Goal: Task Accomplishment & Management: Manage account settings

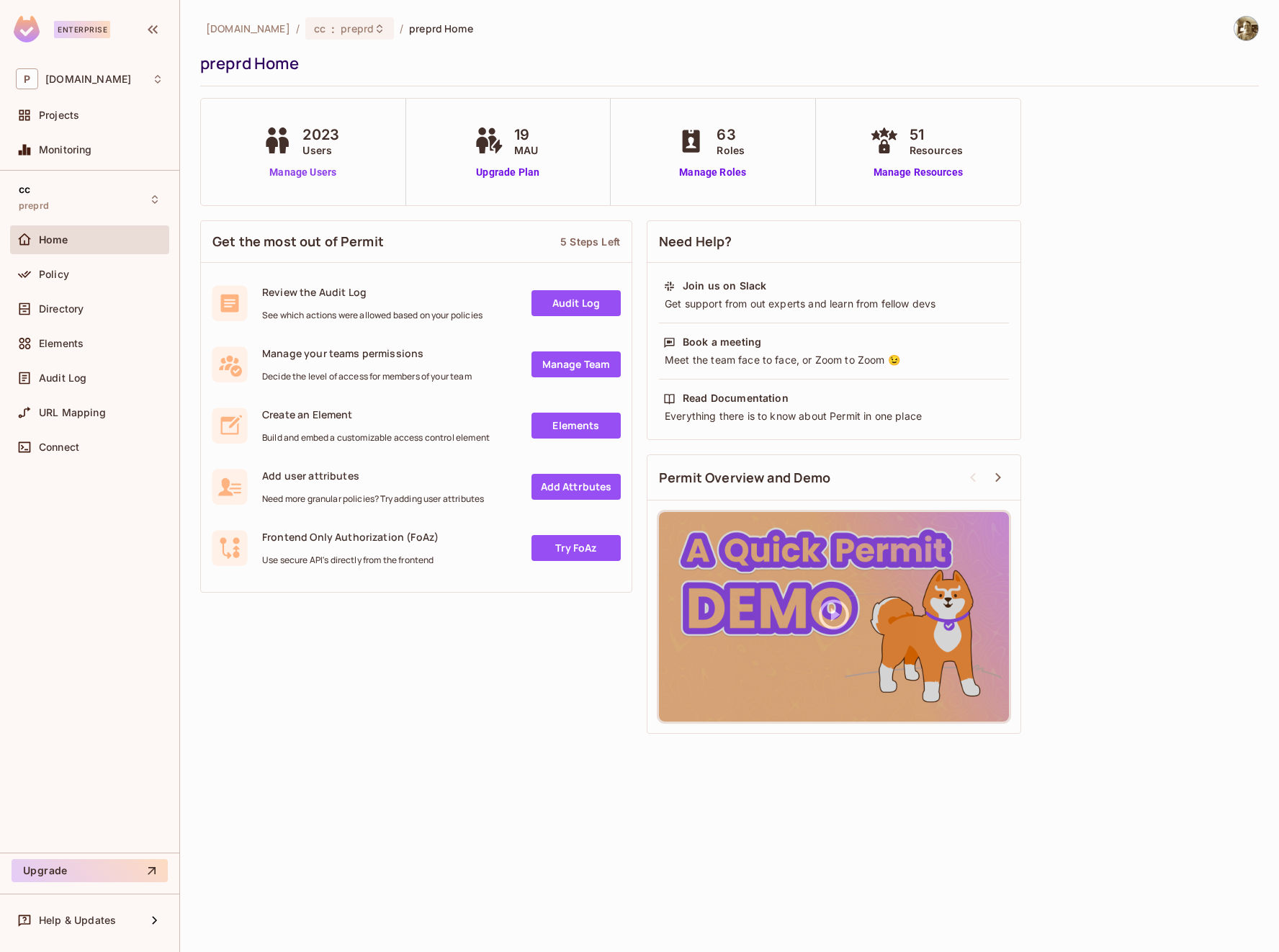
click at [324, 174] on link "Manage Users" at bounding box center [303, 172] width 87 height 15
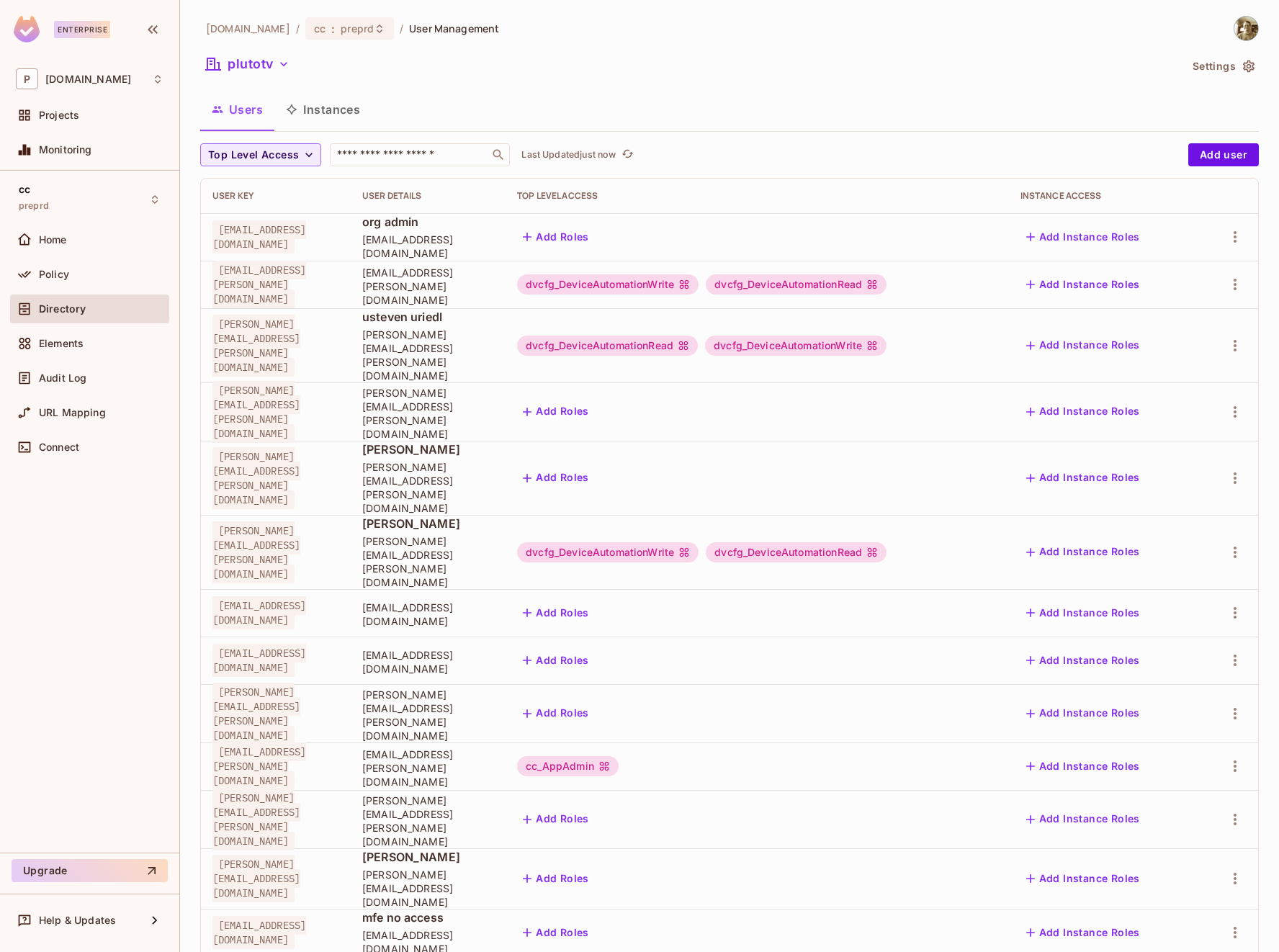
click at [321, 41] on div "[DOMAIN_NAME] / cc : preprd / User Management plutotv Settings Users Instances …" at bounding box center [729, 576] width 1059 height 1121
click at [341, 32] on span "preprd" at bounding box center [357, 28] width 33 height 14
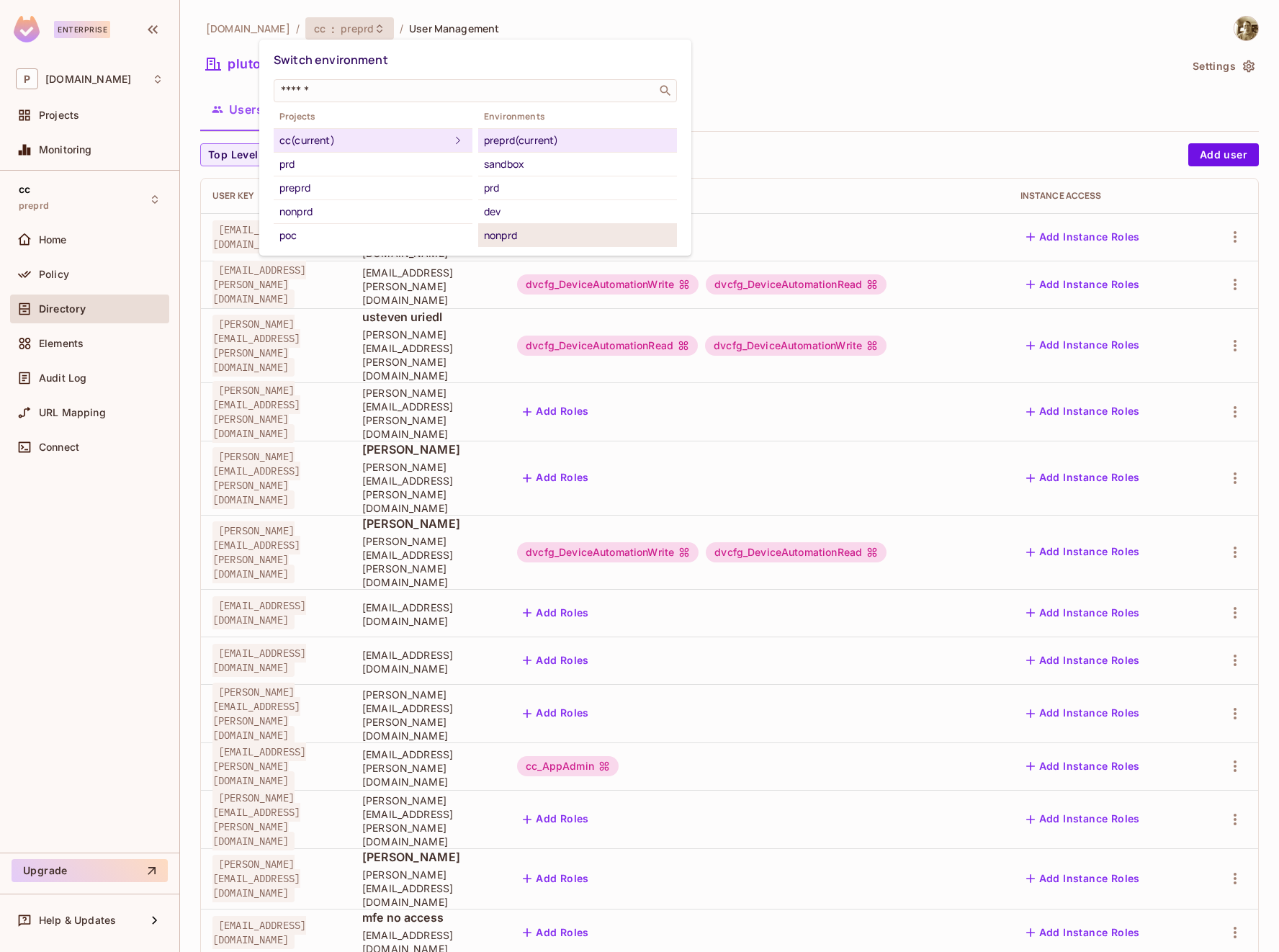
click at [512, 235] on div "nonprd" at bounding box center [577, 235] width 187 height 18
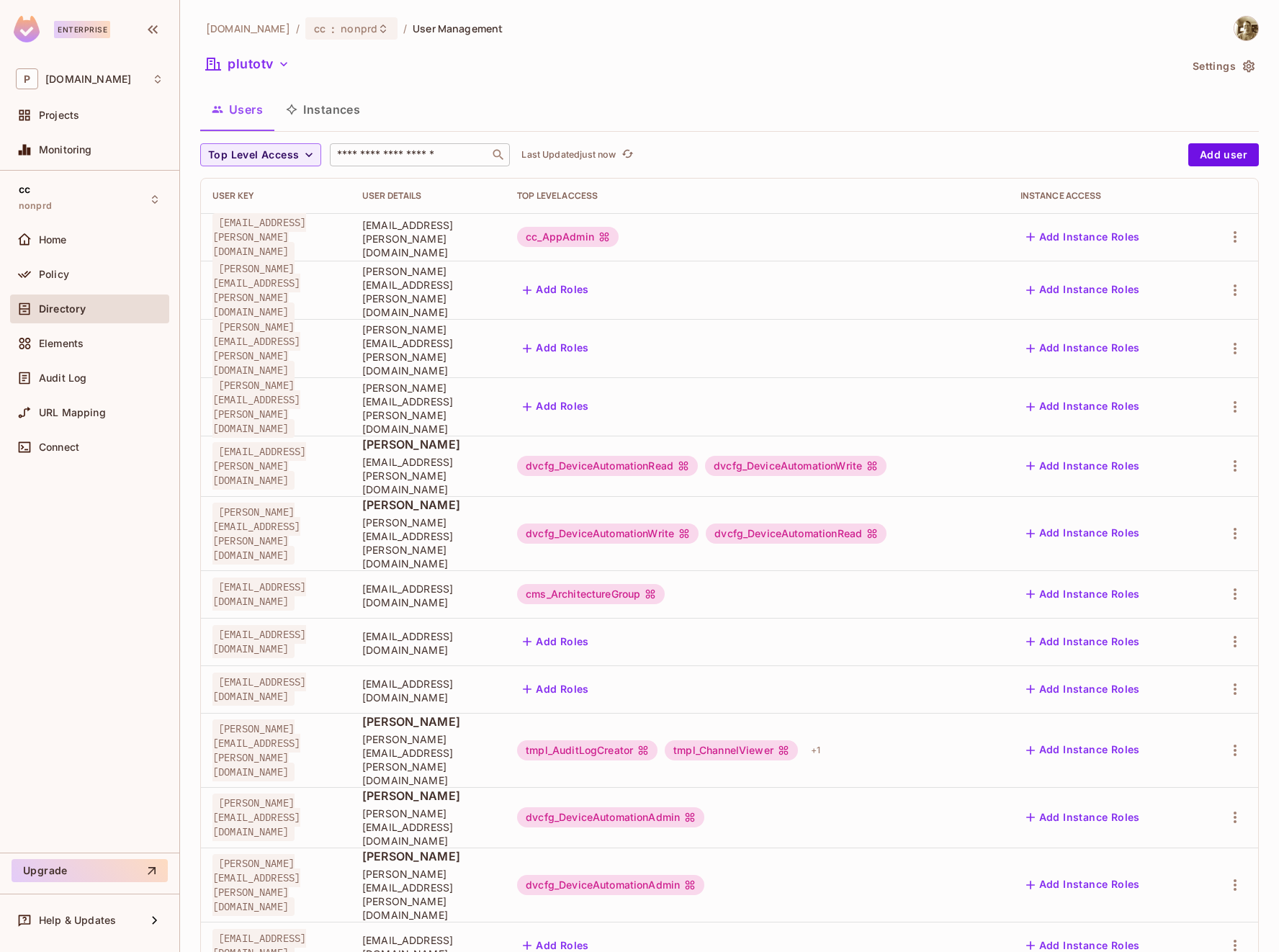
click at [382, 148] on input "text" at bounding box center [409, 155] width 151 height 15
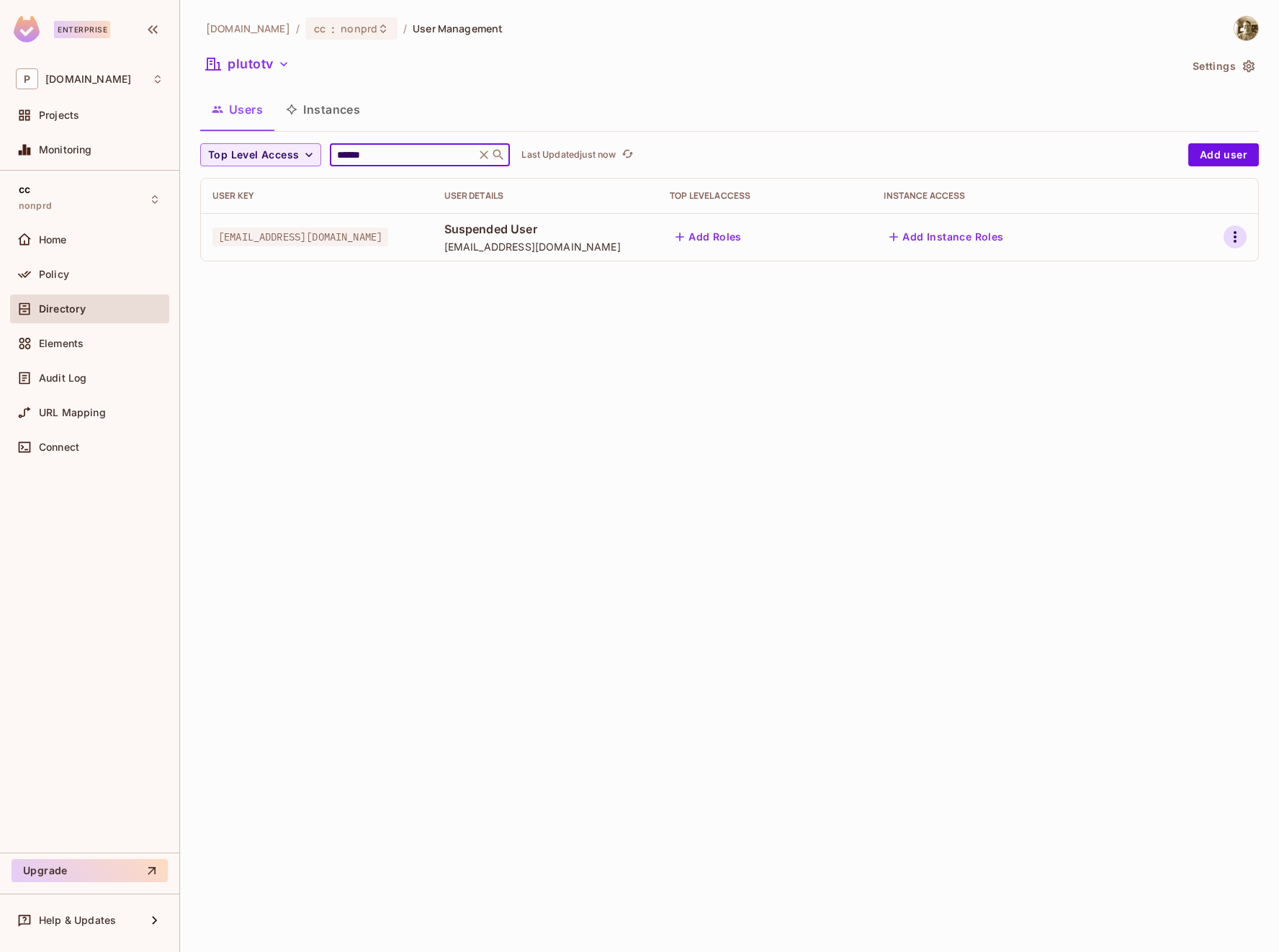
type input "******"
click at [1230, 245] on icon "button" at bounding box center [1235, 237] width 18 height 18
click at [1207, 293] on span "Edit Attributes" at bounding box center [1186, 302] width 80 height 23
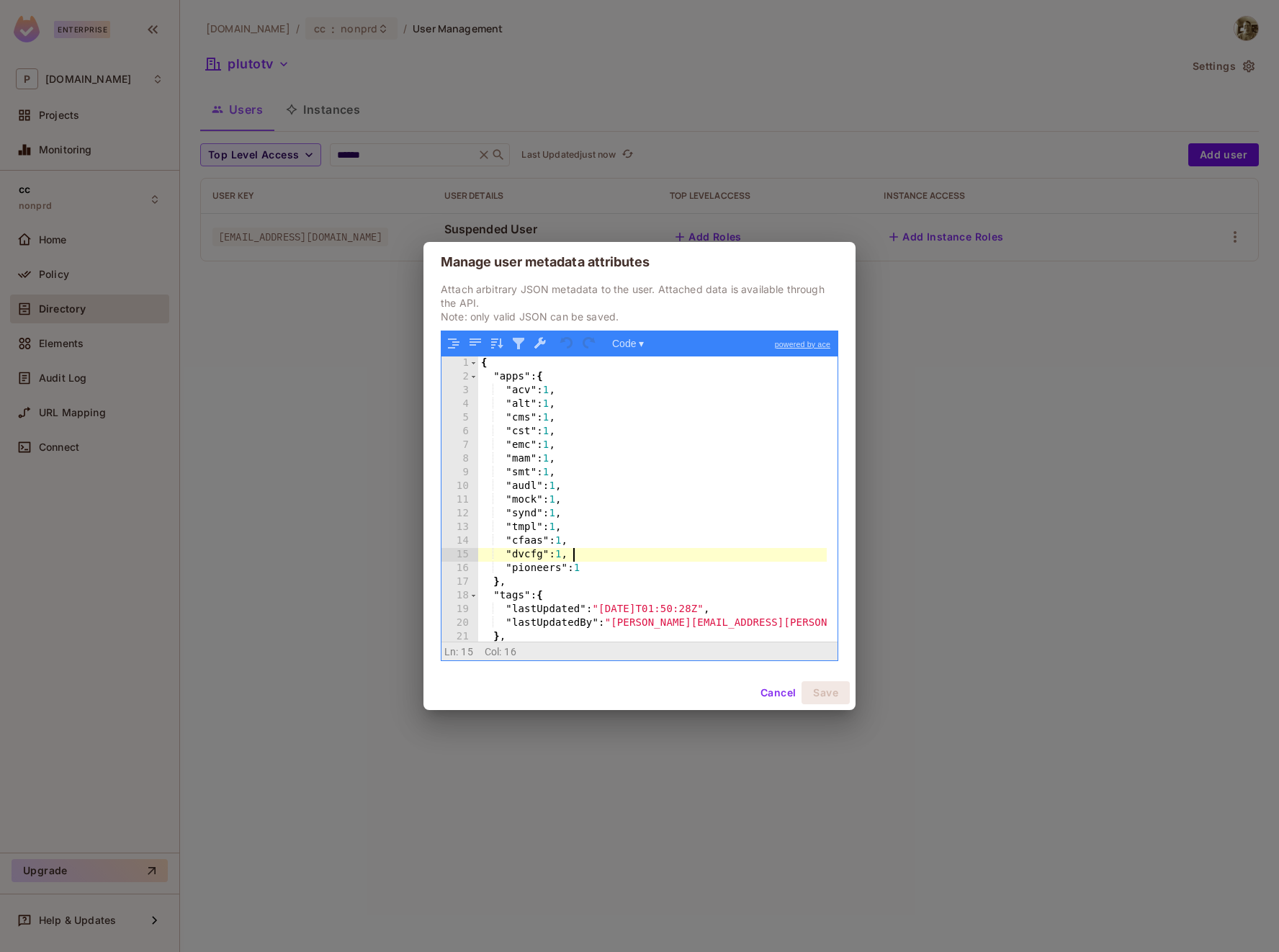
click at [585, 554] on div "{ "apps" : { "acv" : 1 , "alt" : 1 , "cms" : 1 , "cst" : 1 , "emc" : 1 , "mam" …" at bounding box center [652, 513] width 349 height 314
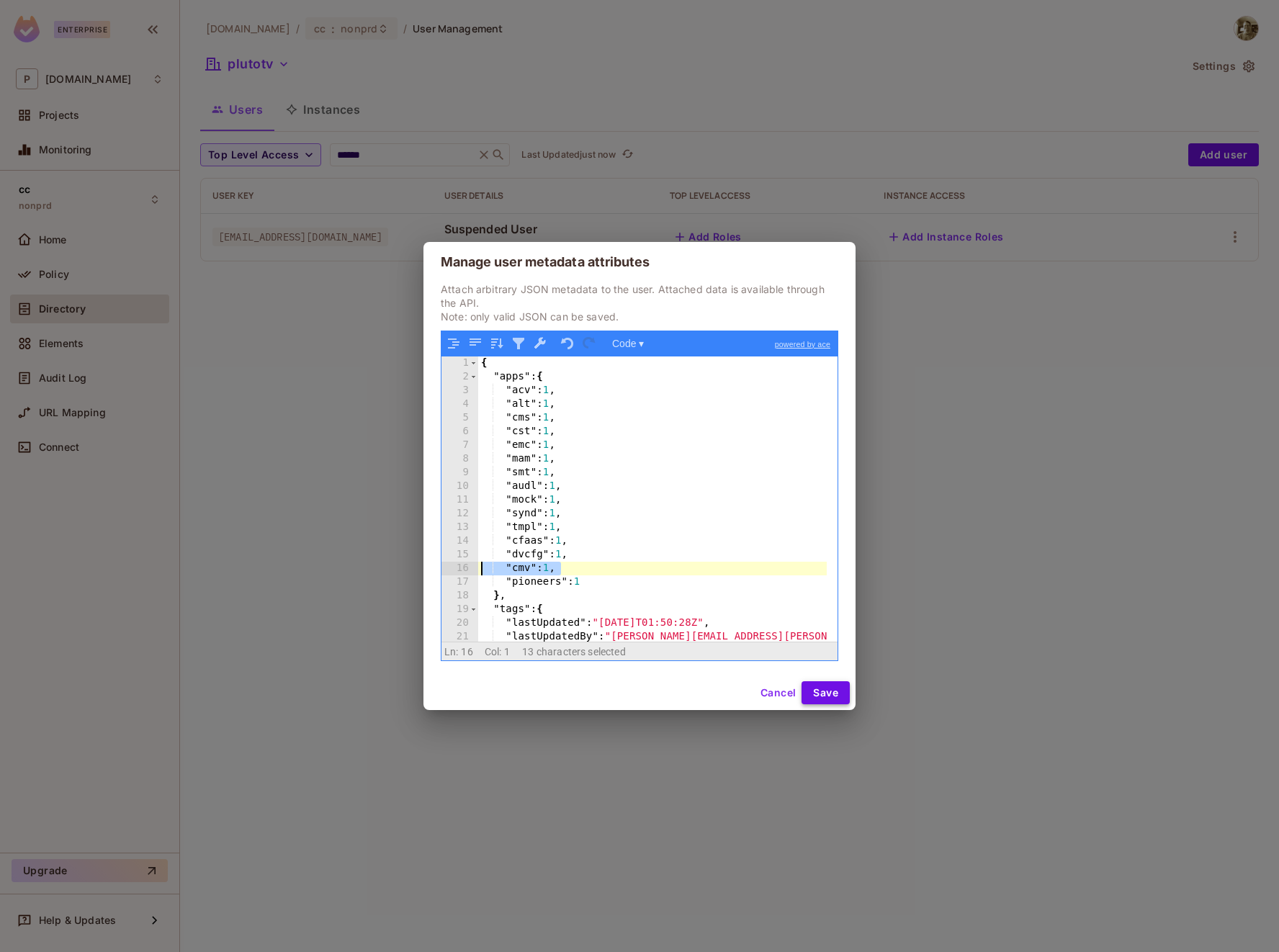
click at [824, 697] on button "Save" at bounding box center [826, 692] width 48 height 23
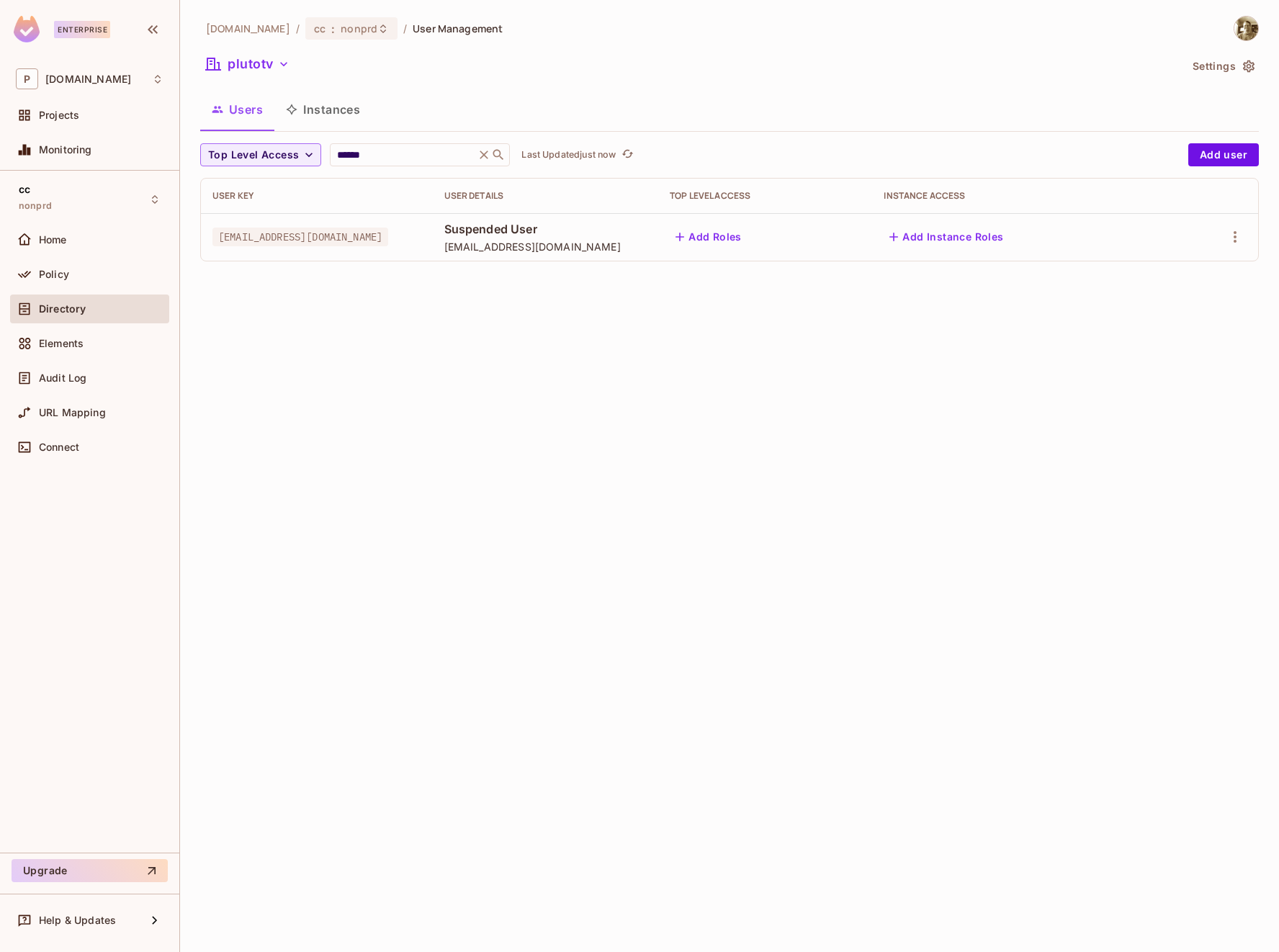
click at [726, 535] on div "[DOMAIN_NAME] / cc : nonprd / User Management plutotv Settings Users Instances …" at bounding box center [730, 476] width 1099 height 952
click at [372, 150] on input "******" at bounding box center [403, 155] width 137 height 15
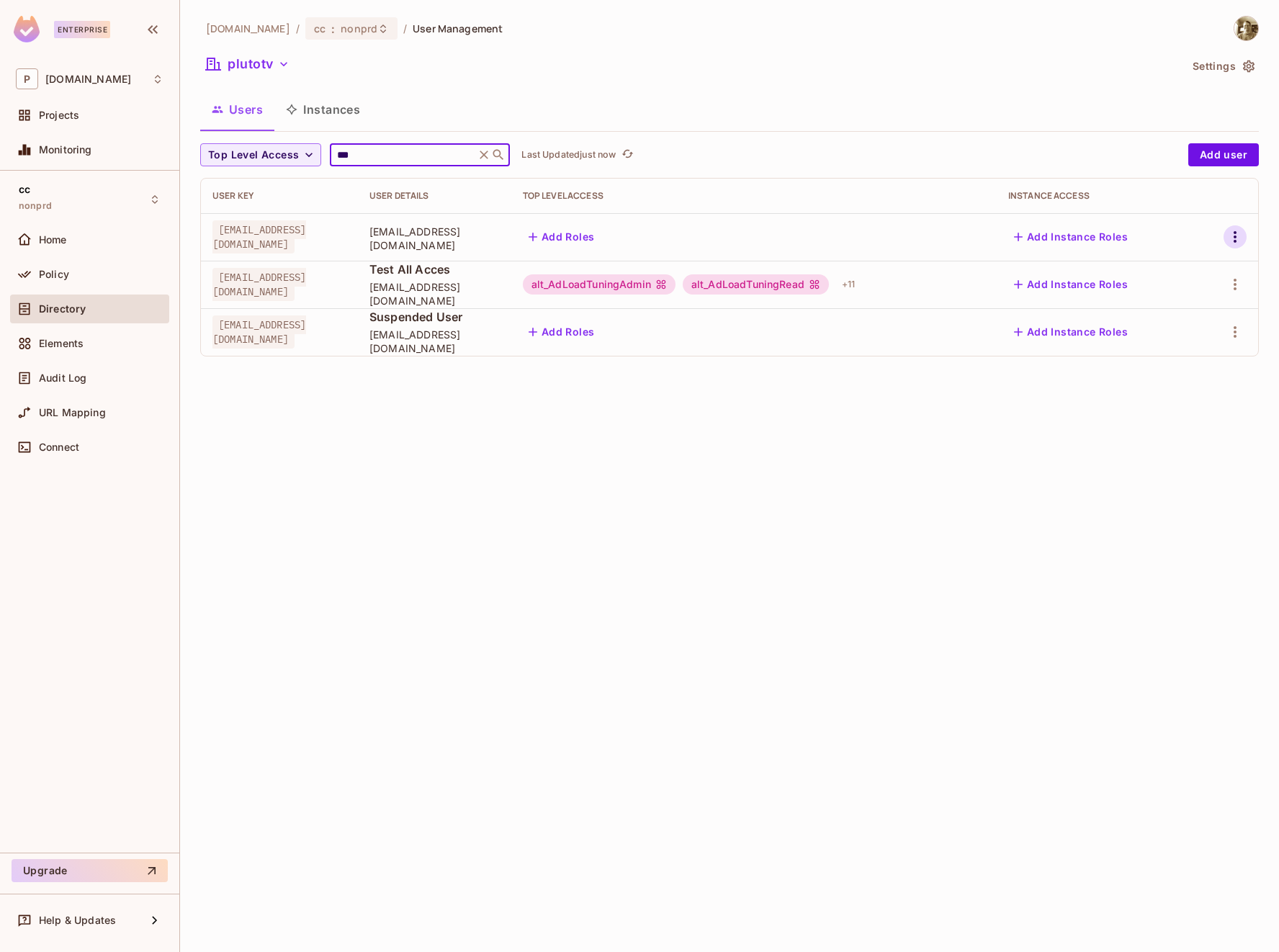
type input "***"
click at [1239, 236] on icon "button" at bounding box center [1235, 237] width 18 height 18
click at [1211, 297] on div "Edit Attributes" at bounding box center [1185, 302] width 71 height 15
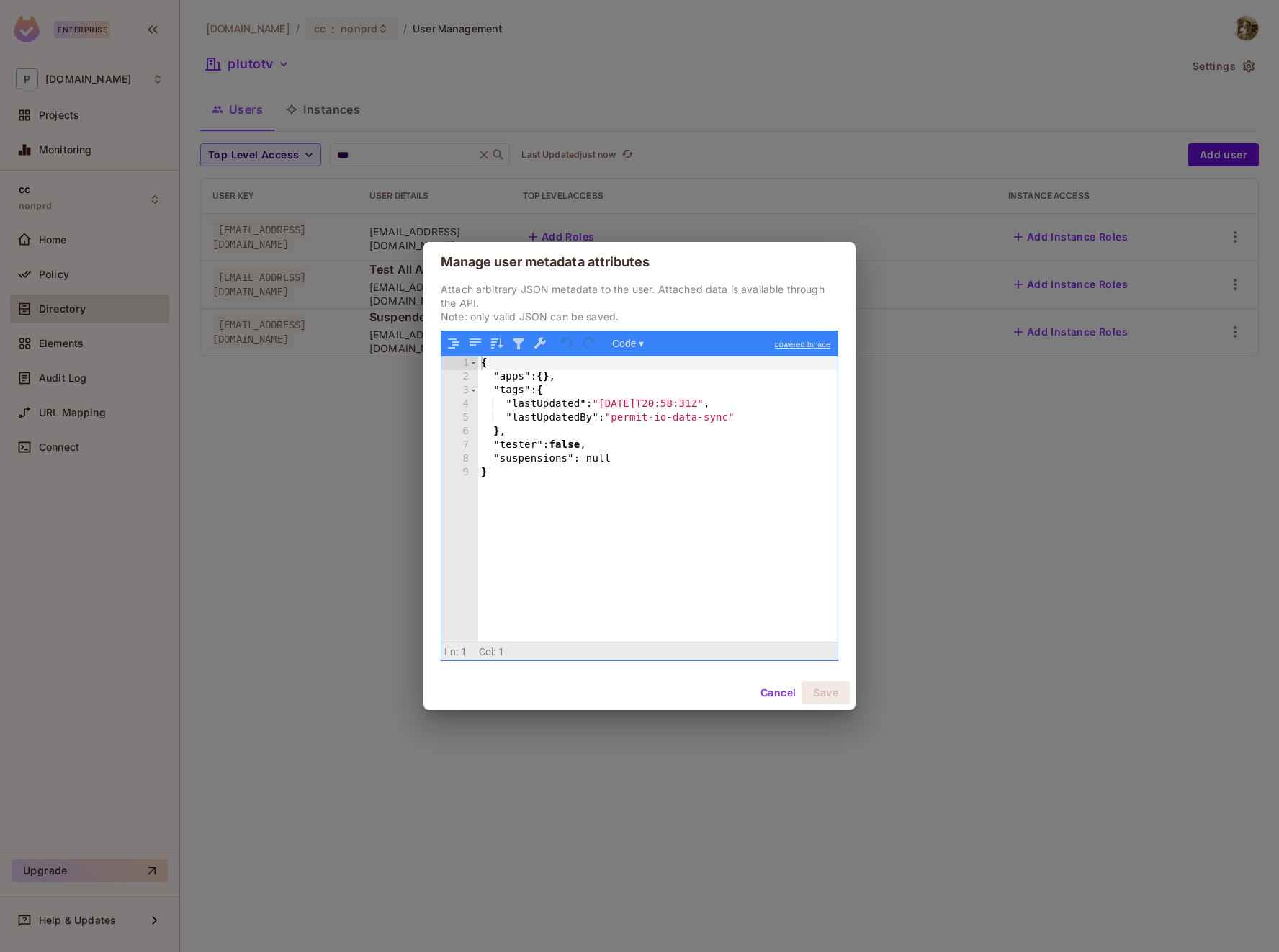
click at [785, 693] on button "Cancel" at bounding box center [778, 692] width 47 height 23
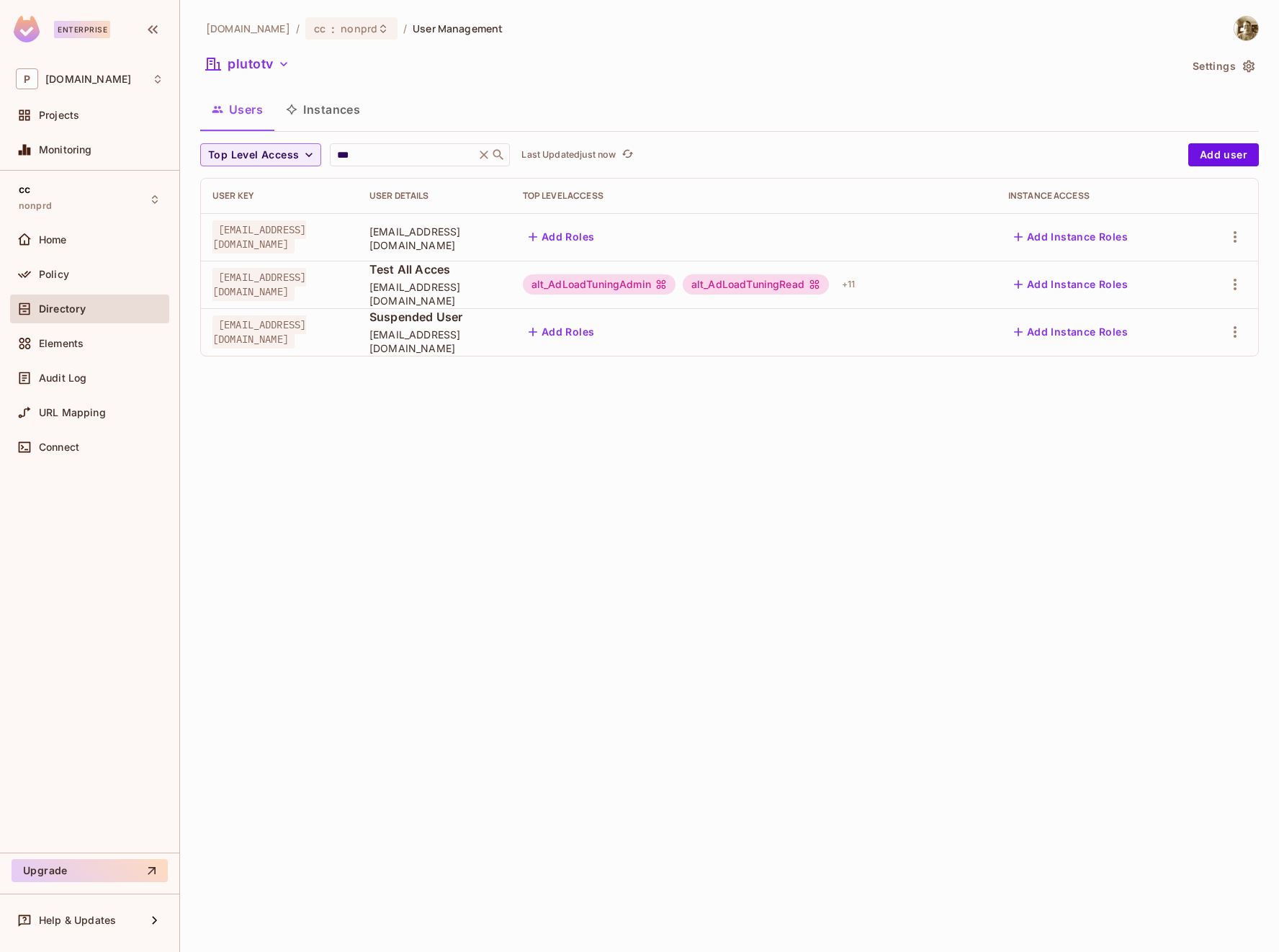
click at [428, 531] on div "[DOMAIN_NAME] / cc : nonprd / User Management plutotv Settings Users Instances …" at bounding box center [730, 476] width 1099 height 952
click at [280, 292] on span "[EMAIL_ADDRESS][DOMAIN_NAME]" at bounding box center [259, 285] width 93 height 33
click at [1241, 279] on icon "button" at bounding box center [1235, 284] width 18 height 18
click at [1195, 349] on div "Edit Attributes" at bounding box center [1185, 350] width 71 height 15
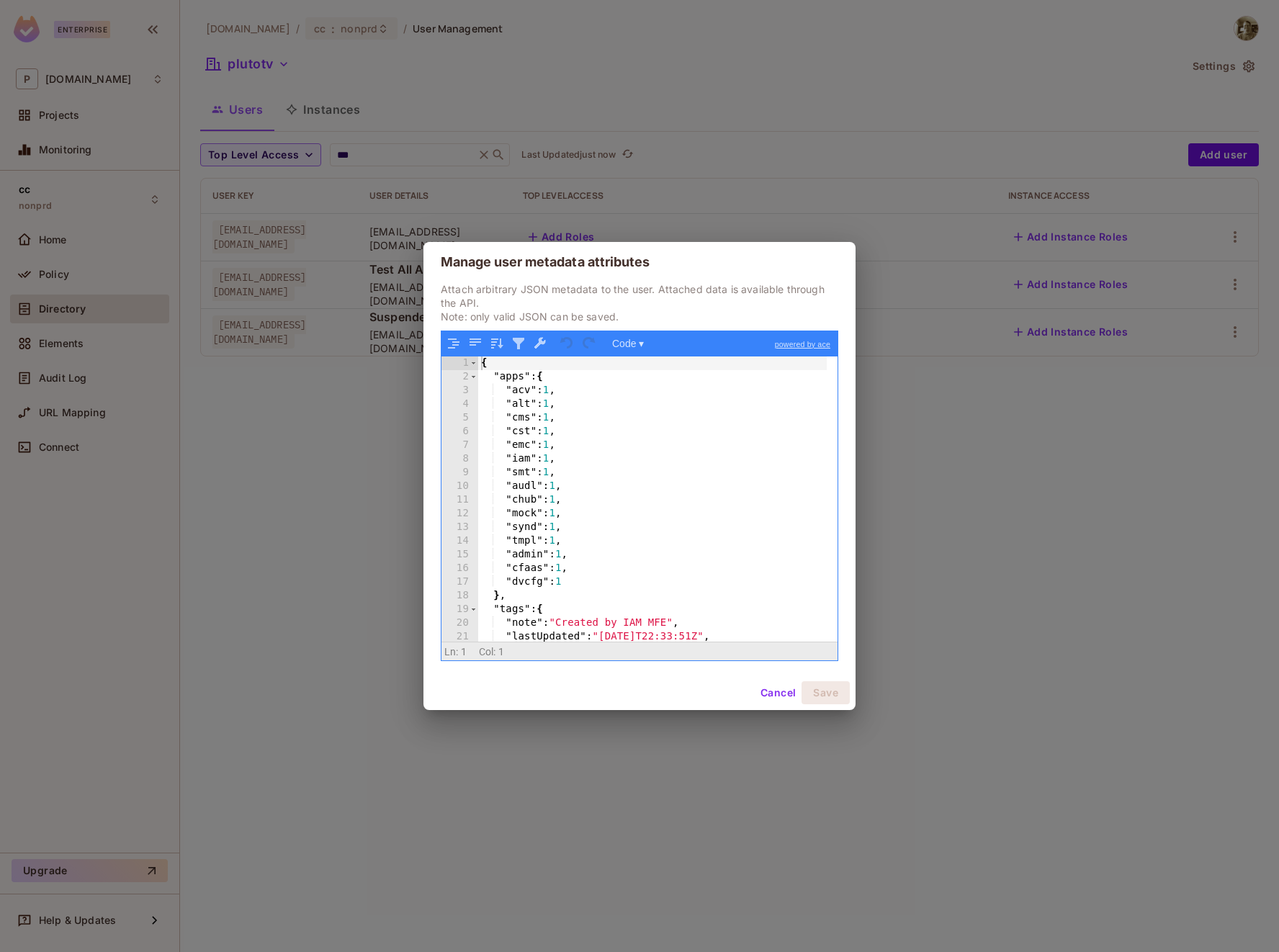
scroll to position [69, 0]
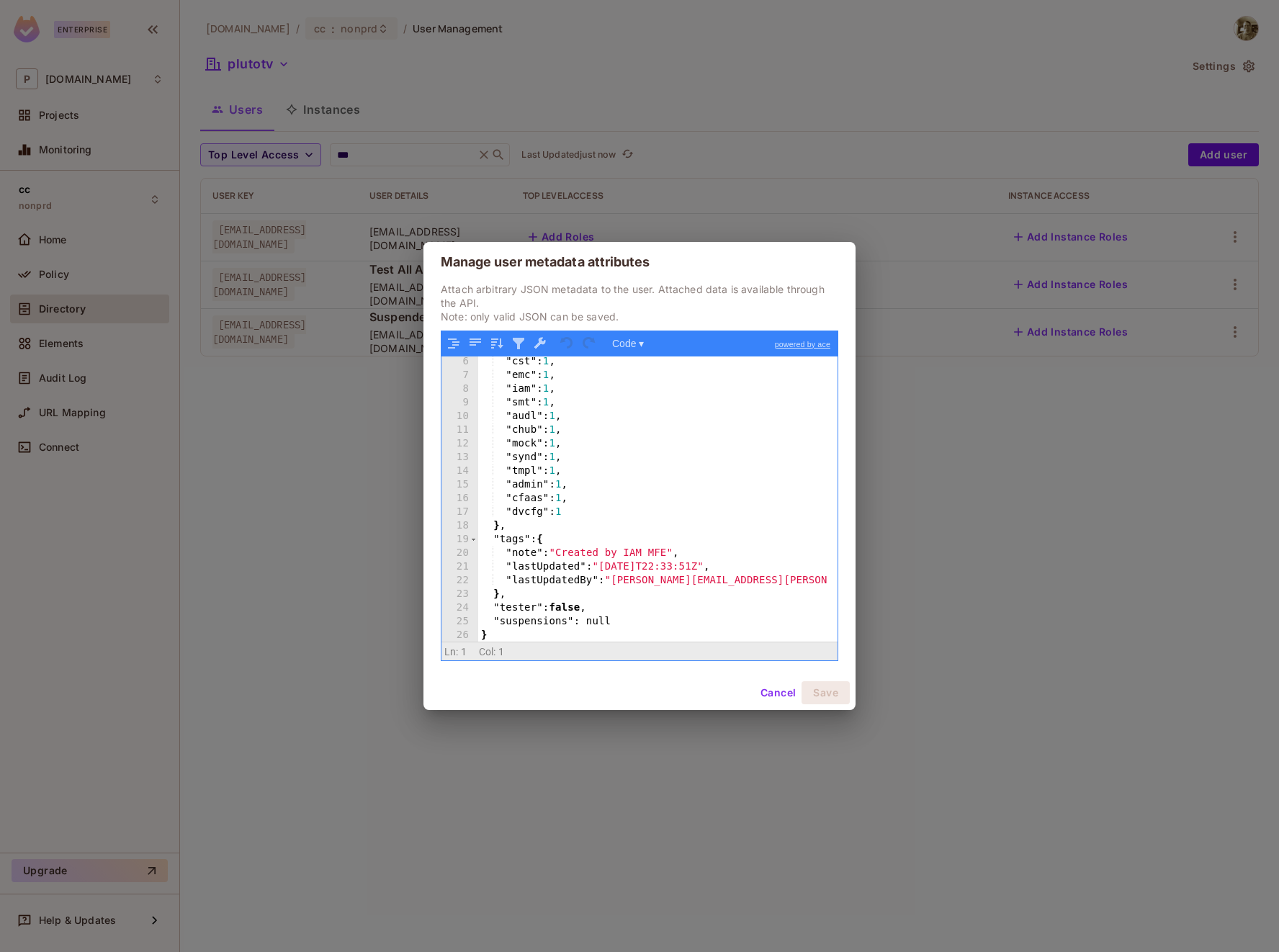
click at [779, 694] on button "Cancel" at bounding box center [778, 692] width 47 height 23
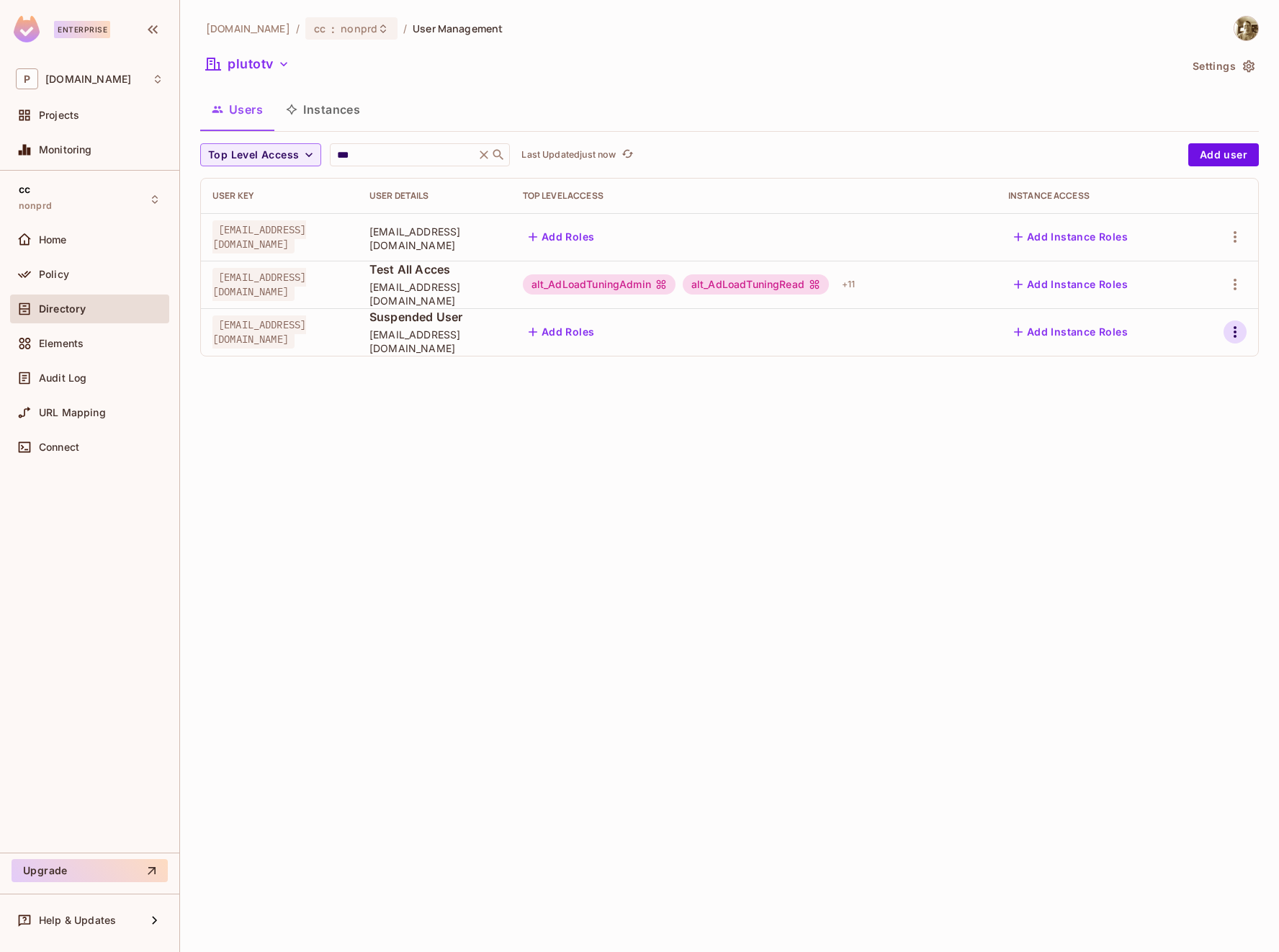
click at [1231, 330] on icon "button" at bounding box center [1235, 331] width 18 height 18
click at [1197, 395] on div "Edit Attributes" at bounding box center [1185, 397] width 71 height 15
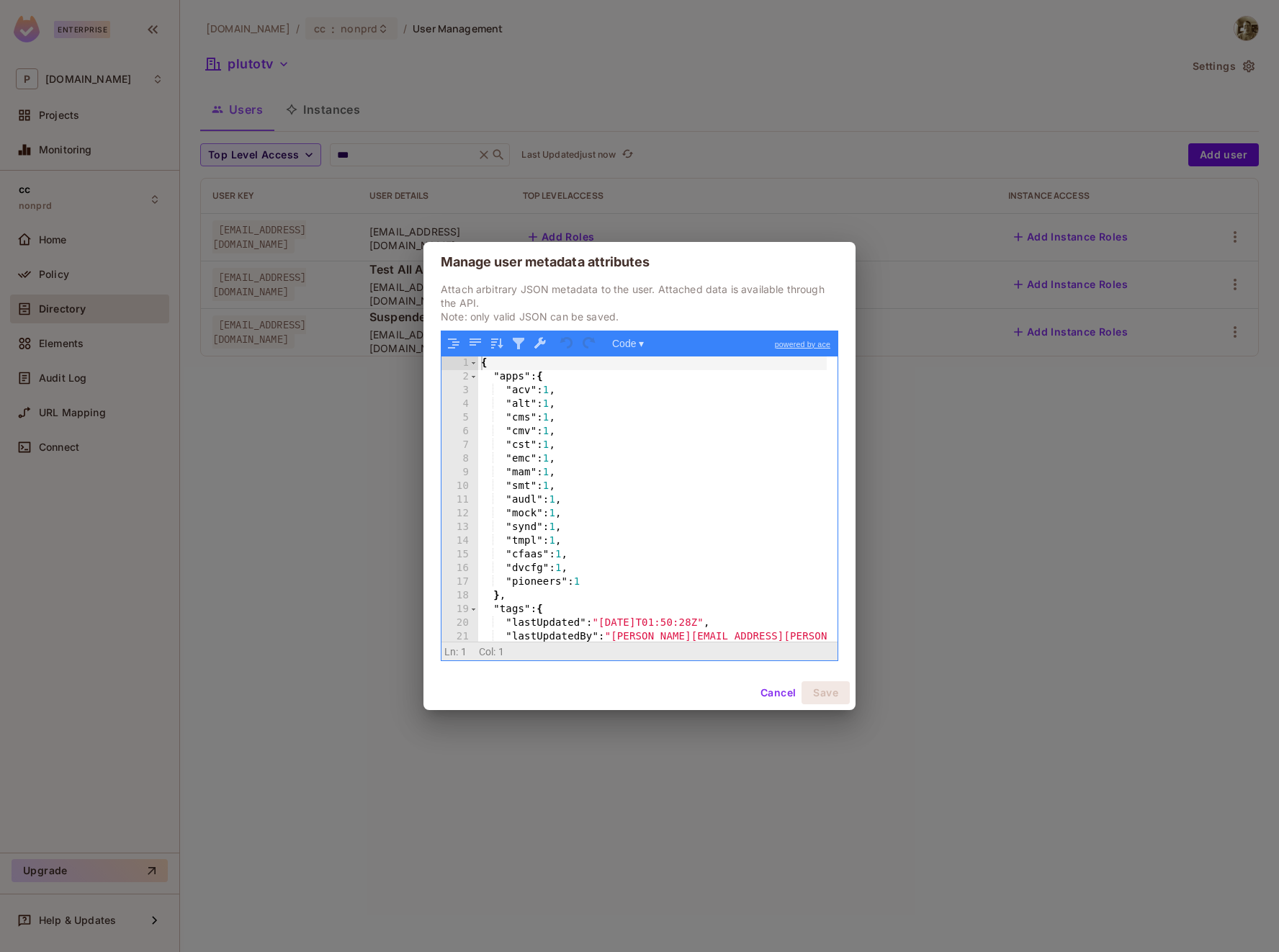
scroll to position [262, 0]
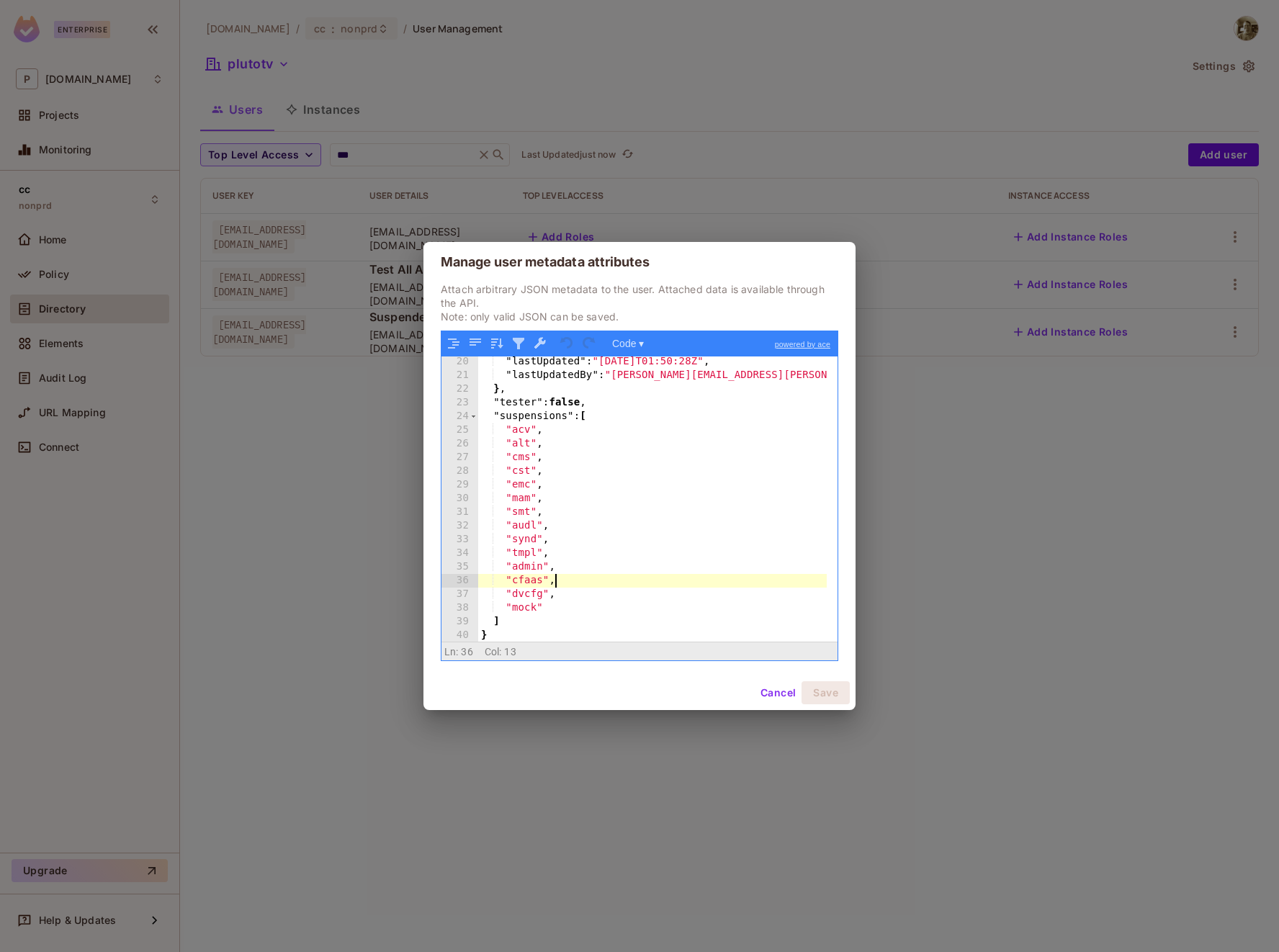
click at [632, 577] on div ""lastUpdated" : "[DATE]T01:50:28Z" , "lastUpdatedBy" : "[PERSON_NAME][EMAIL_ADD…" at bounding box center [652, 512] width 349 height 314
click at [827, 698] on button "Save" at bounding box center [826, 692] width 48 height 23
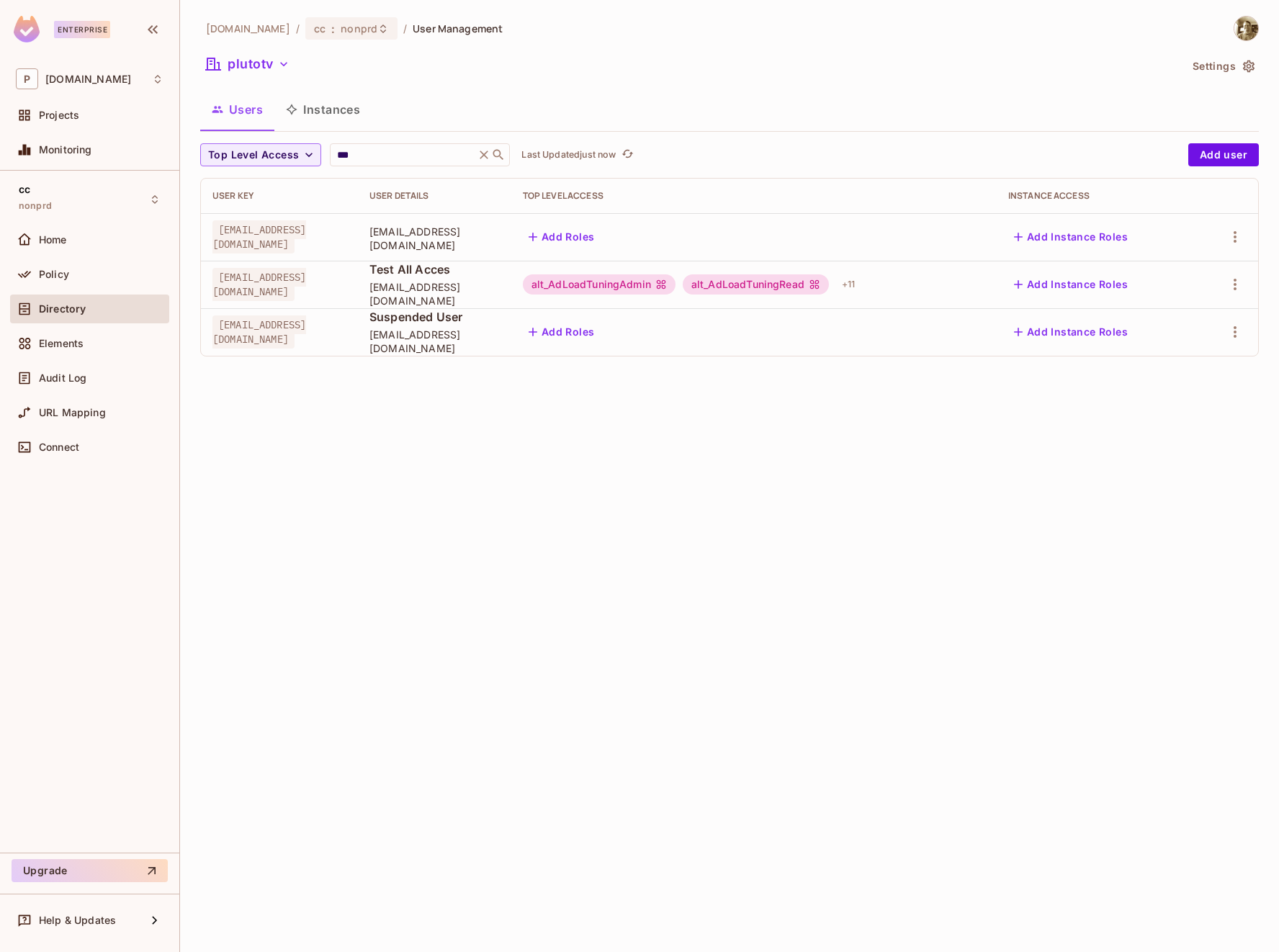
click at [722, 572] on div "[DOMAIN_NAME] / cc : nonprd / User Management plutotv Settings Users Instances …" at bounding box center [730, 476] width 1099 height 952
click at [1237, 283] on icon "button" at bounding box center [1235, 284] width 18 height 18
click at [1182, 353] on div "Edit Attributes" at bounding box center [1185, 350] width 71 height 15
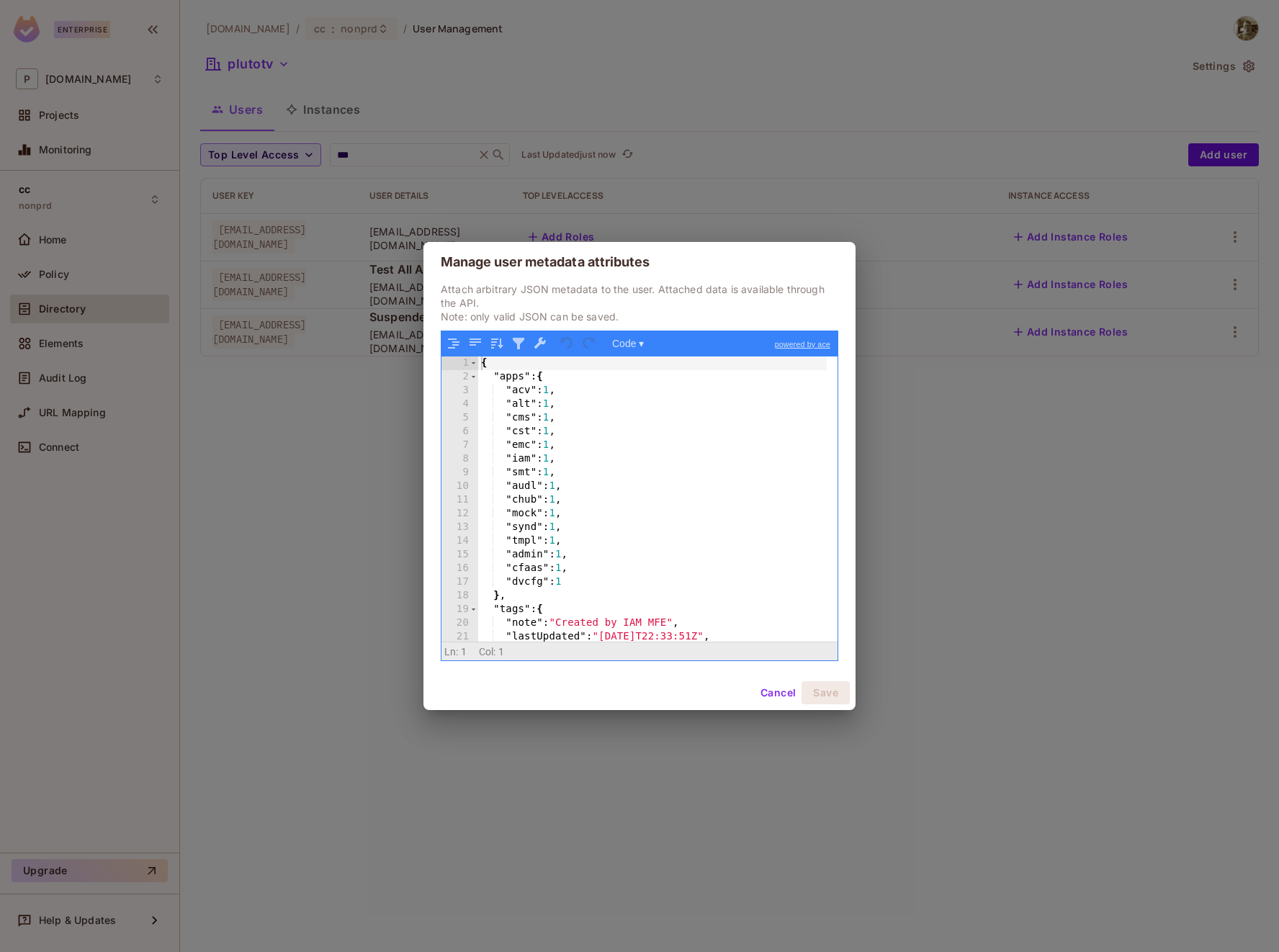
click at [567, 457] on div "{ "apps" : { "acv" : 1 , "alt" : 1 , "cms" : 1 , "cst" : 1 , "emc" : 1 , "iam" …" at bounding box center [652, 513] width 349 height 314
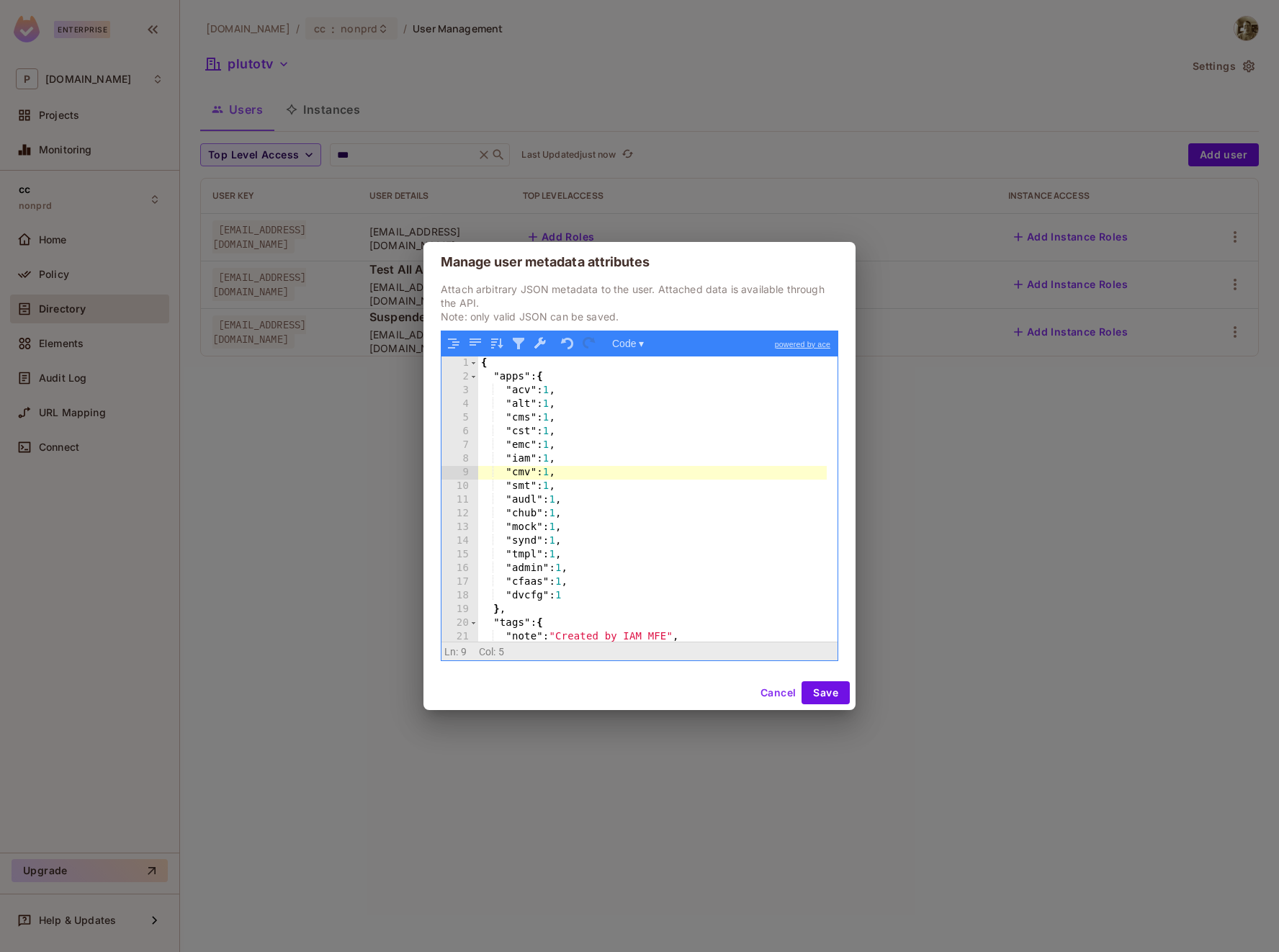
scroll to position [83, 0]
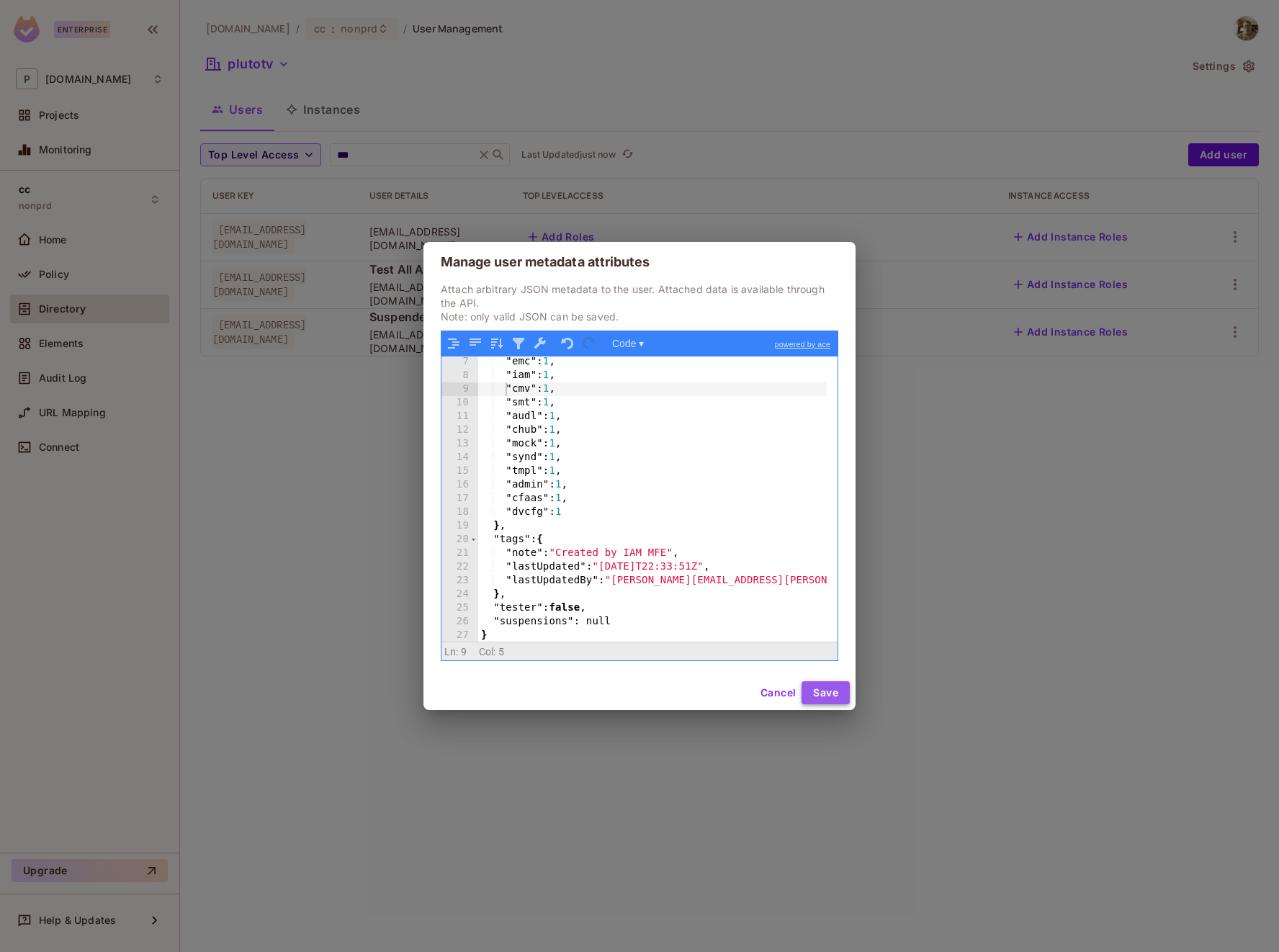
click at [816, 687] on button "Save" at bounding box center [826, 692] width 48 height 23
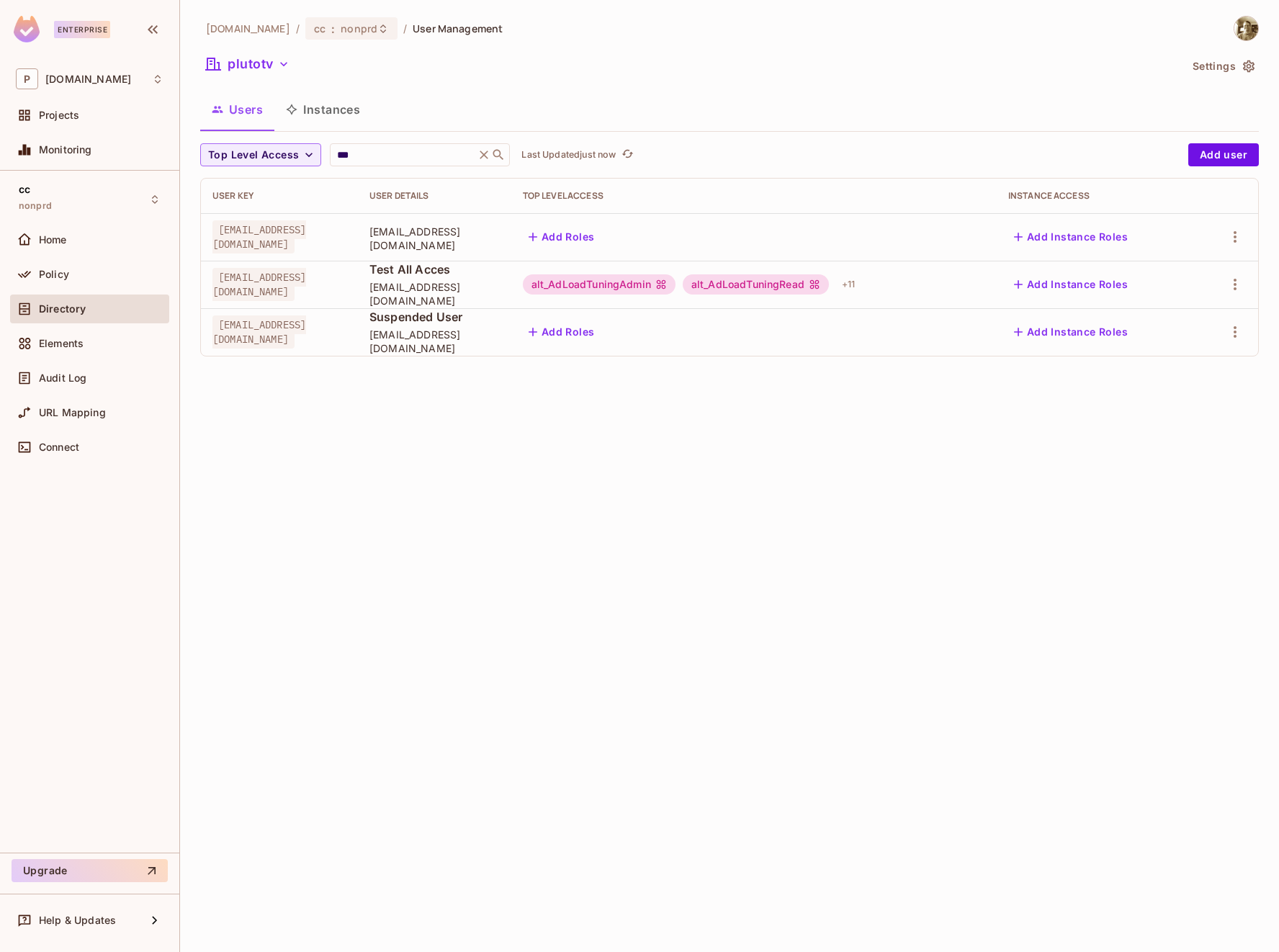
click at [937, 533] on div "[DOMAIN_NAME] / cc : nonprd / User Management plutotv Settings Users Instances …" at bounding box center [730, 476] width 1099 height 952
click at [779, 37] on div "[DOMAIN_NAME] / cc : nonprd / User Management" at bounding box center [729, 28] width 1059 height 25
click at [1242, 327] on icon "button" at bounding box center [1235, 331] width 18 height 18
click at [1173, 398] on div "Edit Attributes" at bounding box center [1185, 397] width 71 height 15
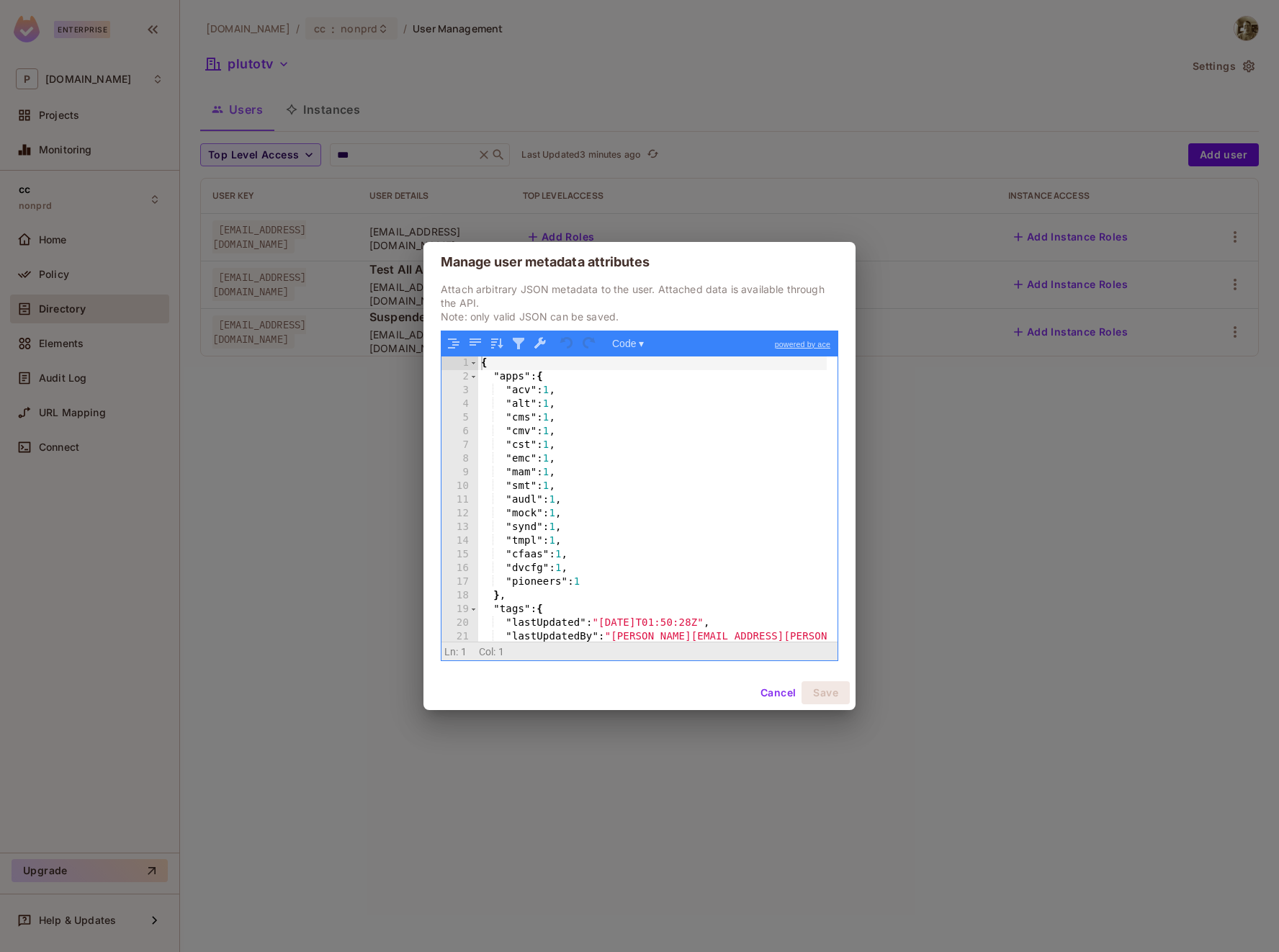
click at [771, 700] on button "Cancel" at bounding box center [778, 692] width 47 height 23
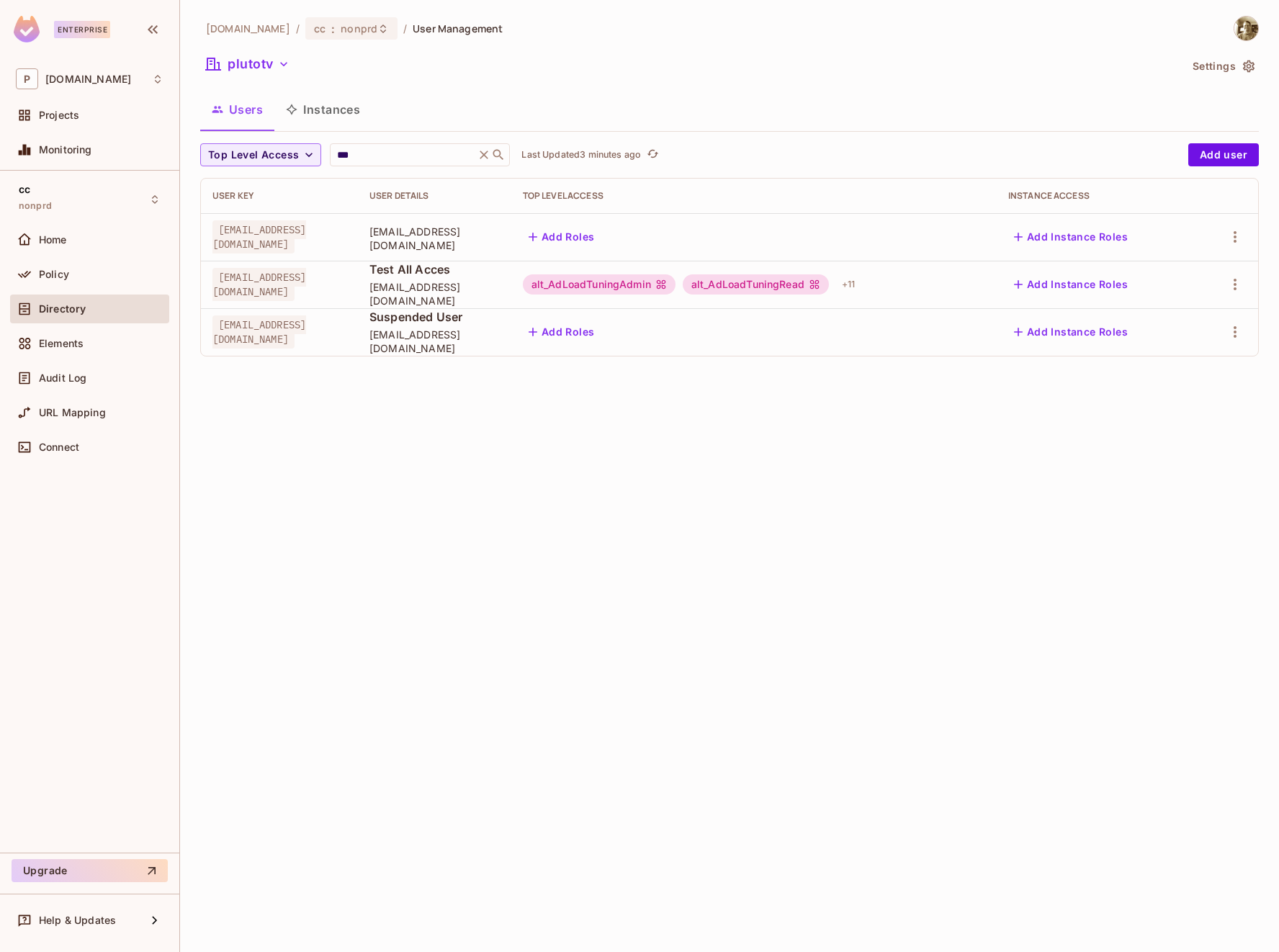
click at [998, 625] on div "[DOMAIN_NAME] / cc : nonprd / User Management plutotv Settings Users Instances …" at bounding box center [730, 476] width 1099 height 952
click at [1242, 285] on icon "button" at bounding box center [1235, 284] width 18 height 18
click at [1206, 354] on div "Edit Attributes" at bounding box center [1185, 350] width 71 height 15
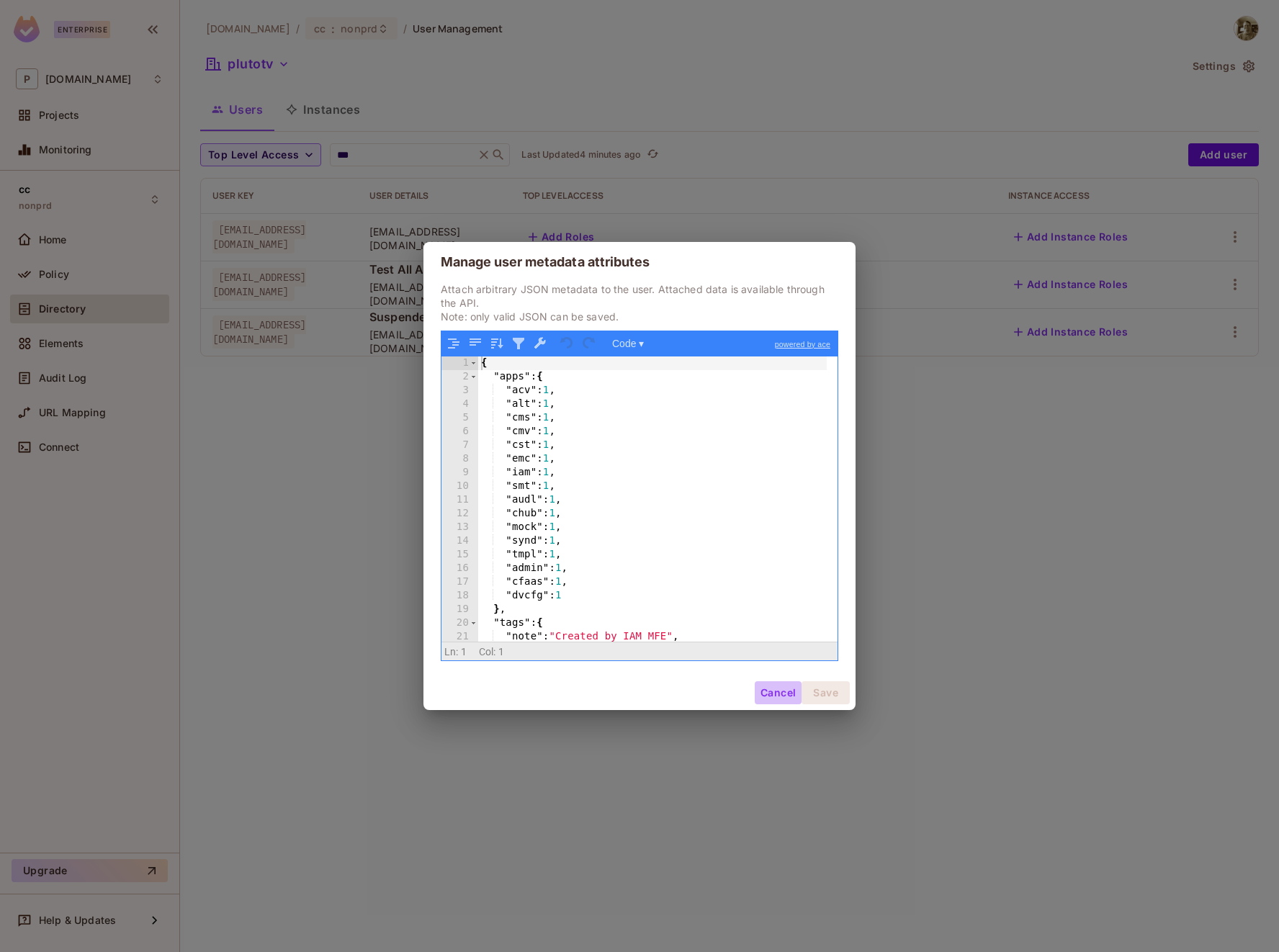
click at [765, 692] on button "Cancel" at bounding box center [778, 692] width 47 height 23
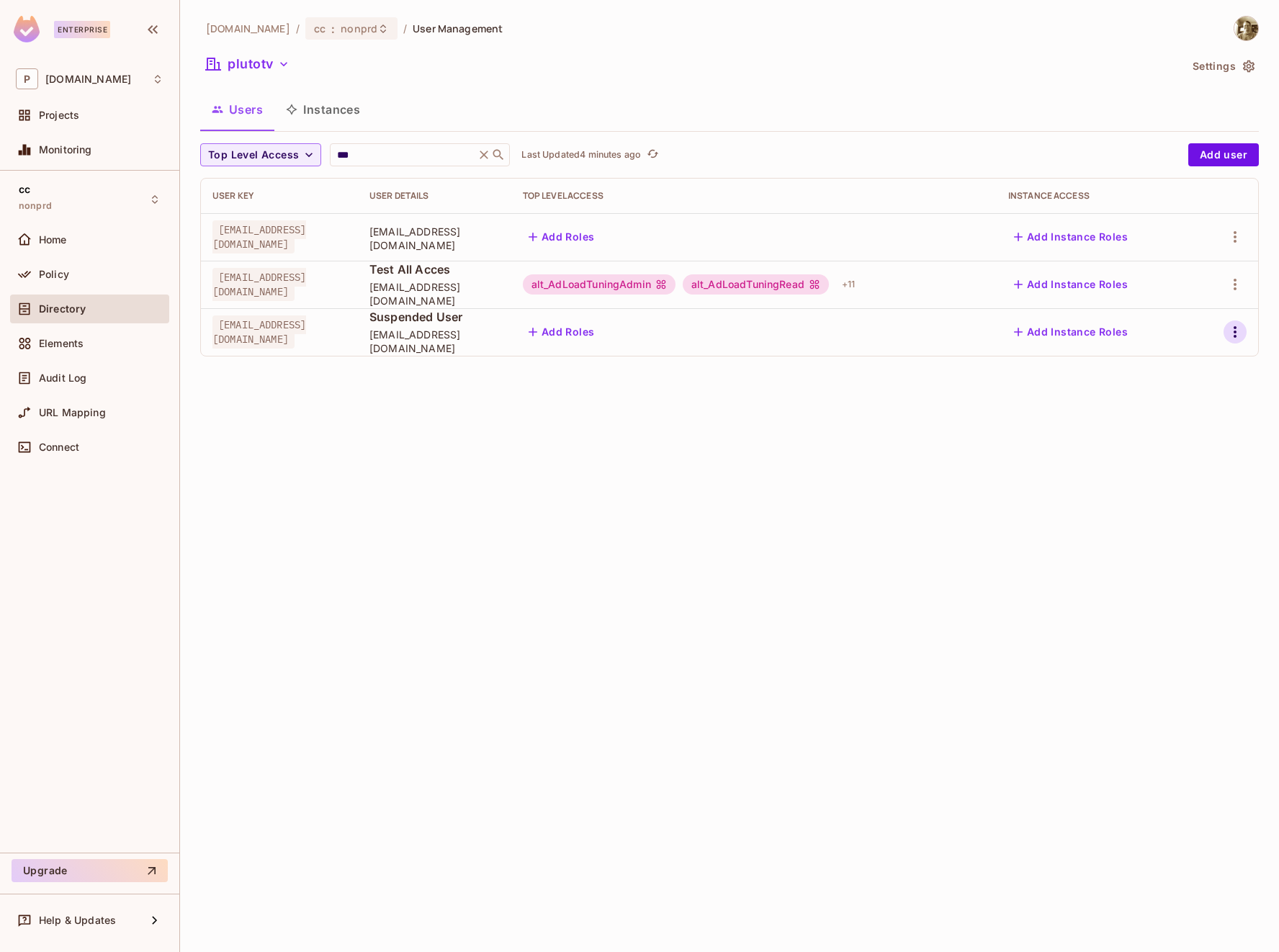
click at [1241, 334] on icon "button" at bounding box center [1235, 331] width 18 height 18
click at [1186, 401] on div "Edit Attributes" at bounding box center [1185, 397] width 71 height 15
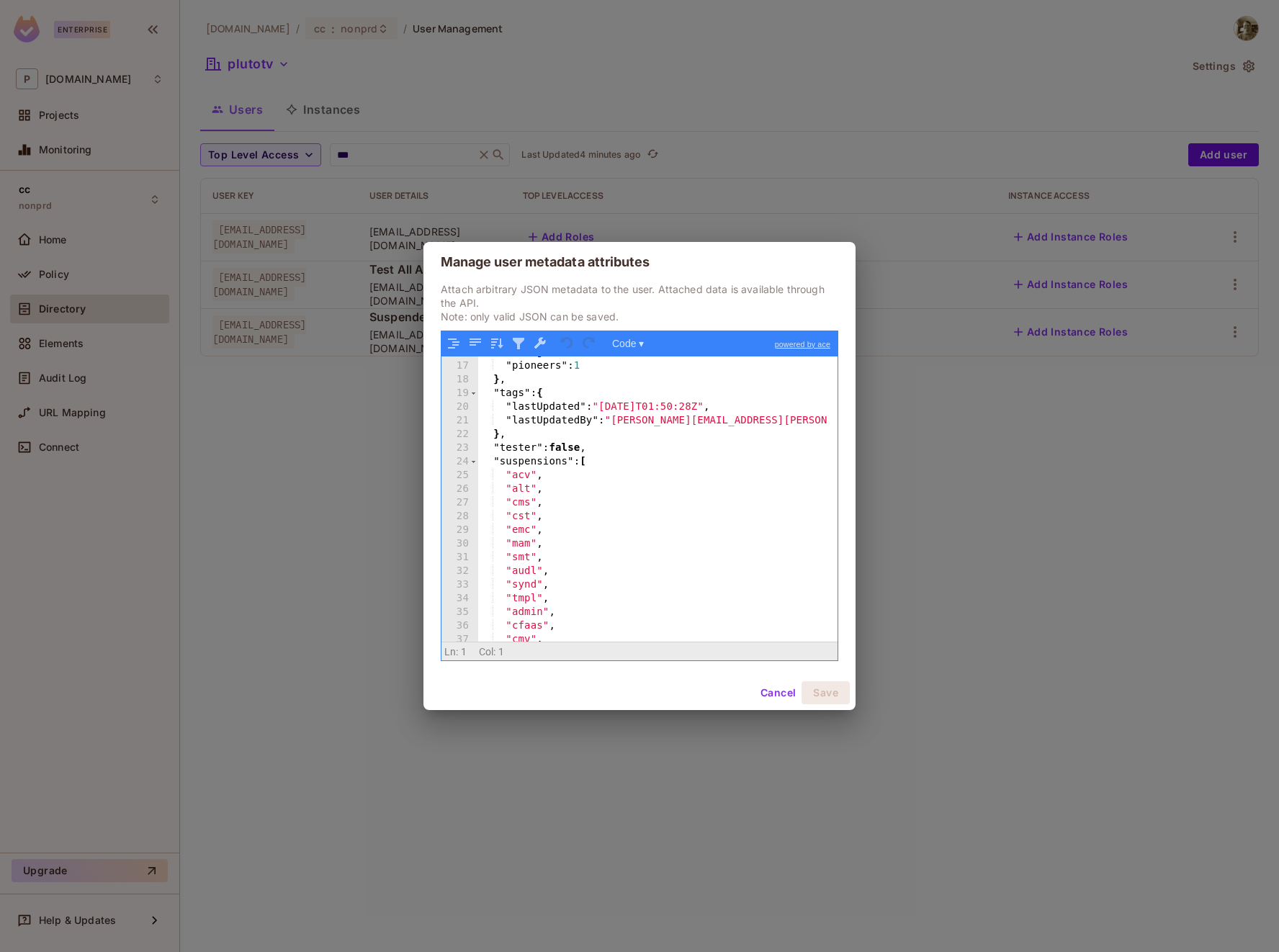
scroll to position [275, 0]
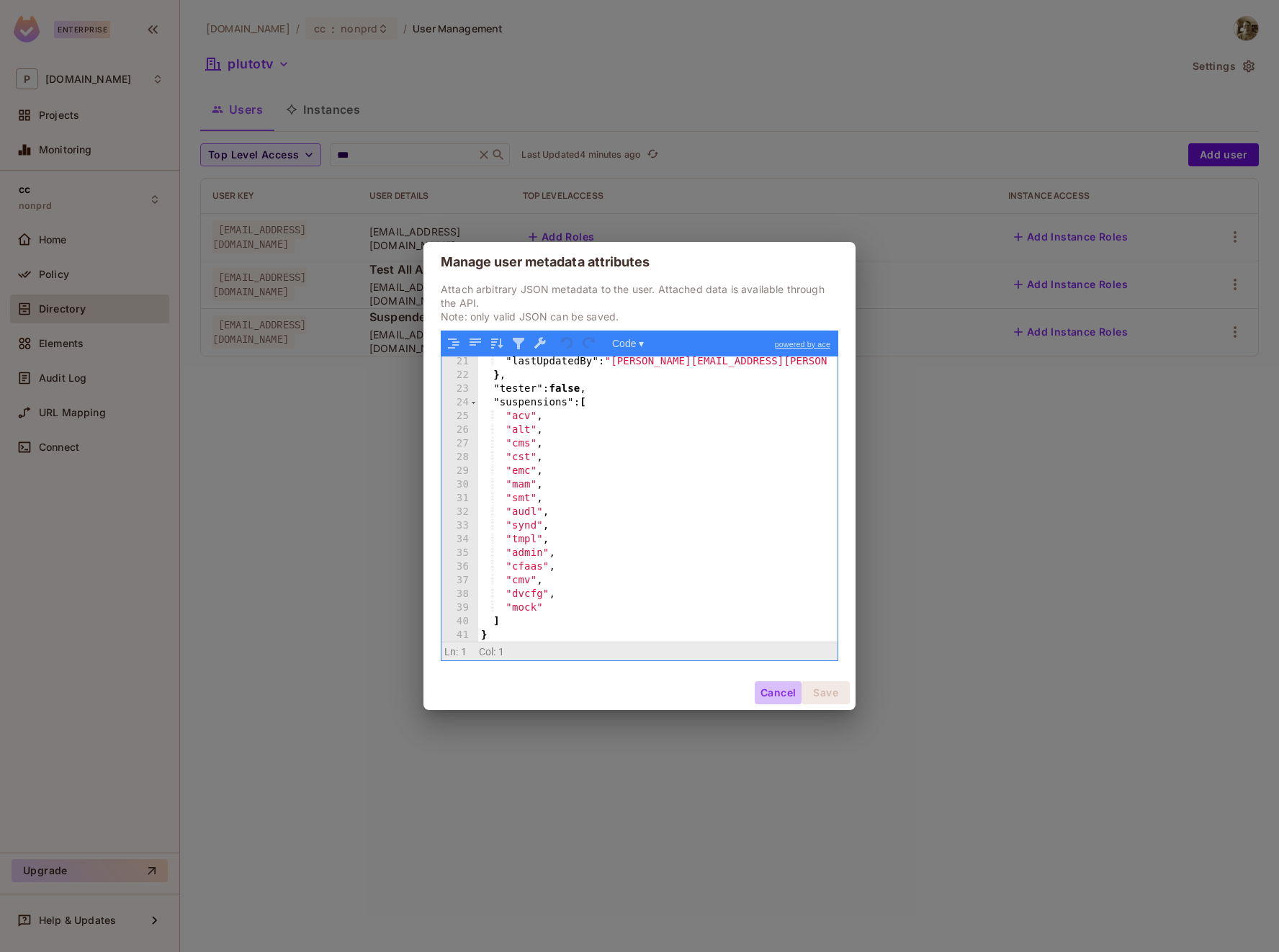
click at [780, 694] on button "Cancel" at bounding box center [778, 692] width 47 height 23
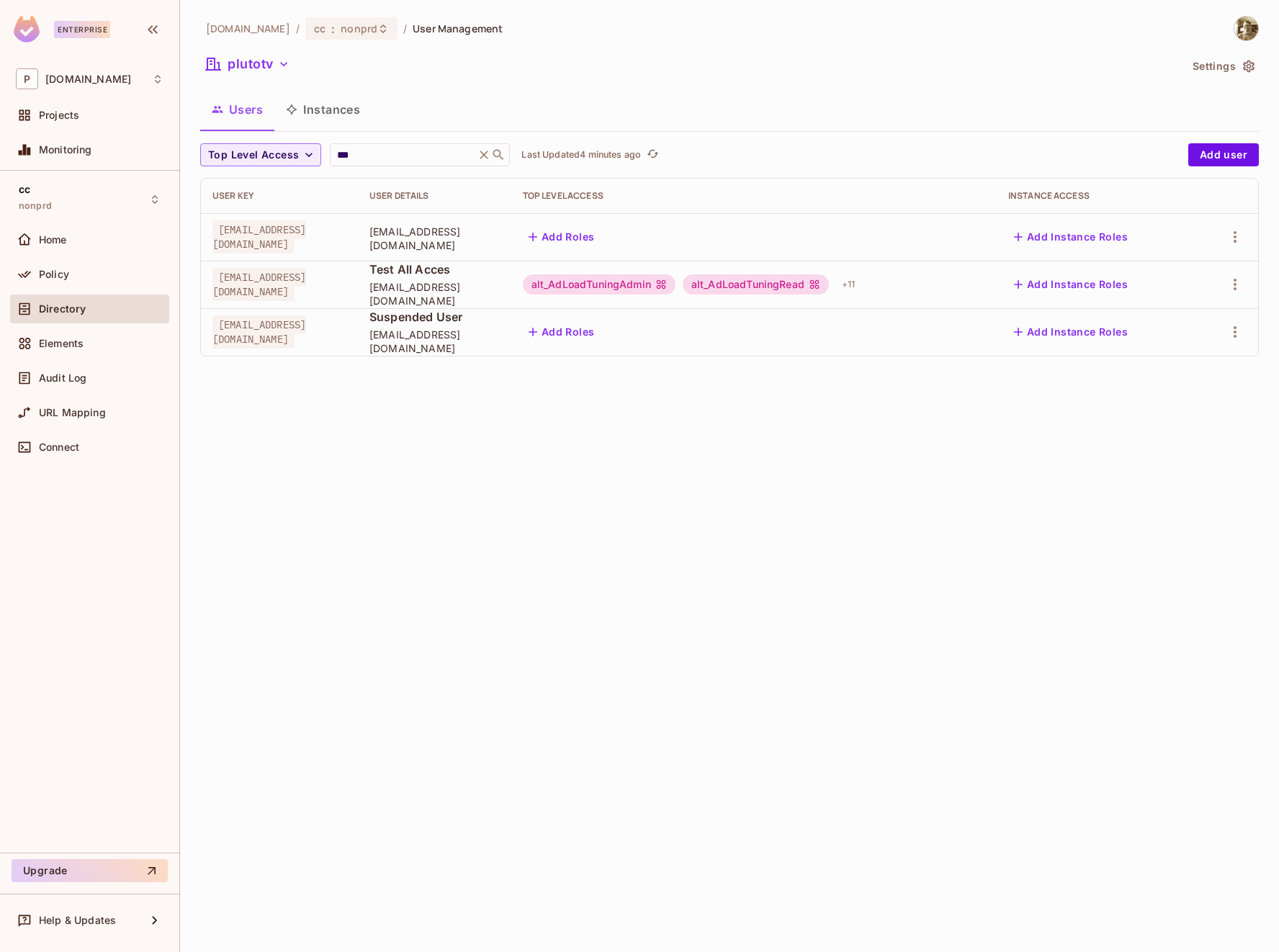
click at [992, 565] on div "[DOMAIN_NAME] / cc : nonprd / User Management plutotv Settings Users Instances …" at bounding box center [730, 476] width 1099 height 952
